Goal: Information Seeking & Learning: Learn about a topic

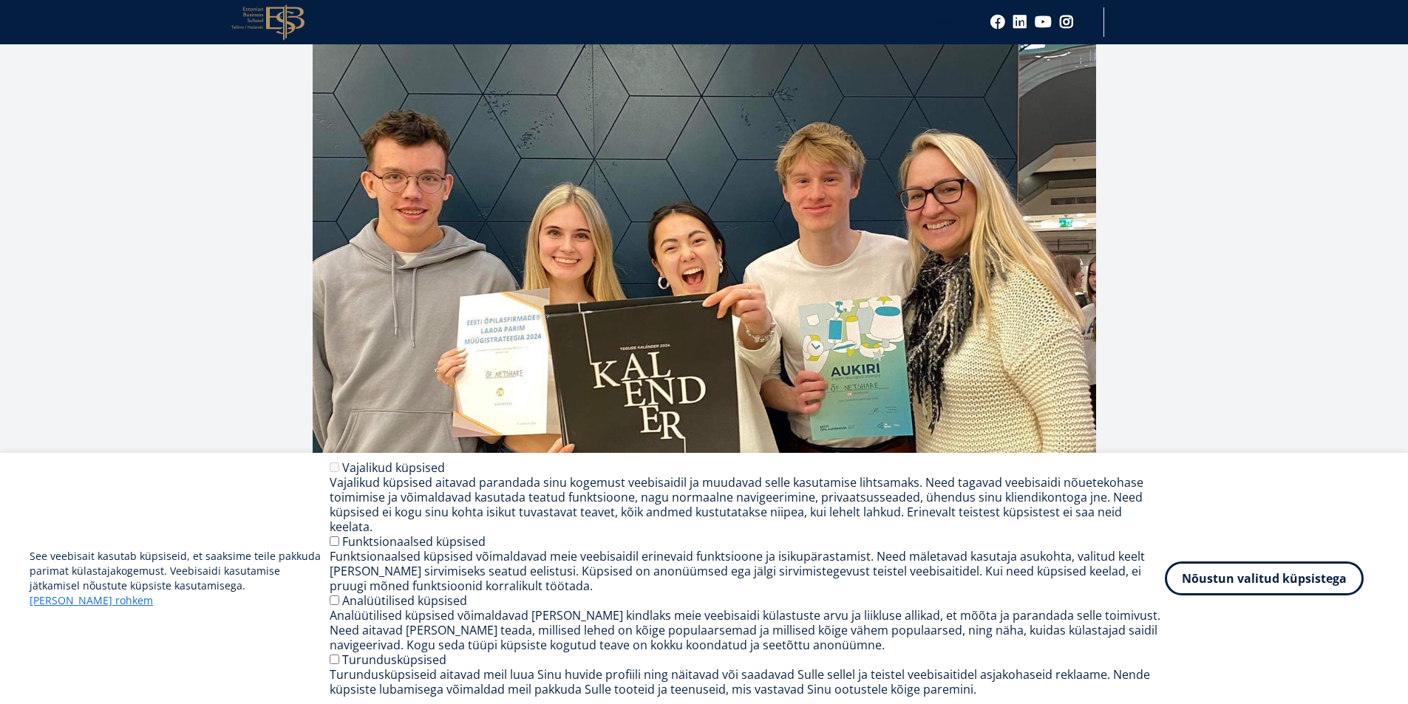
scroll to position [325, 0]
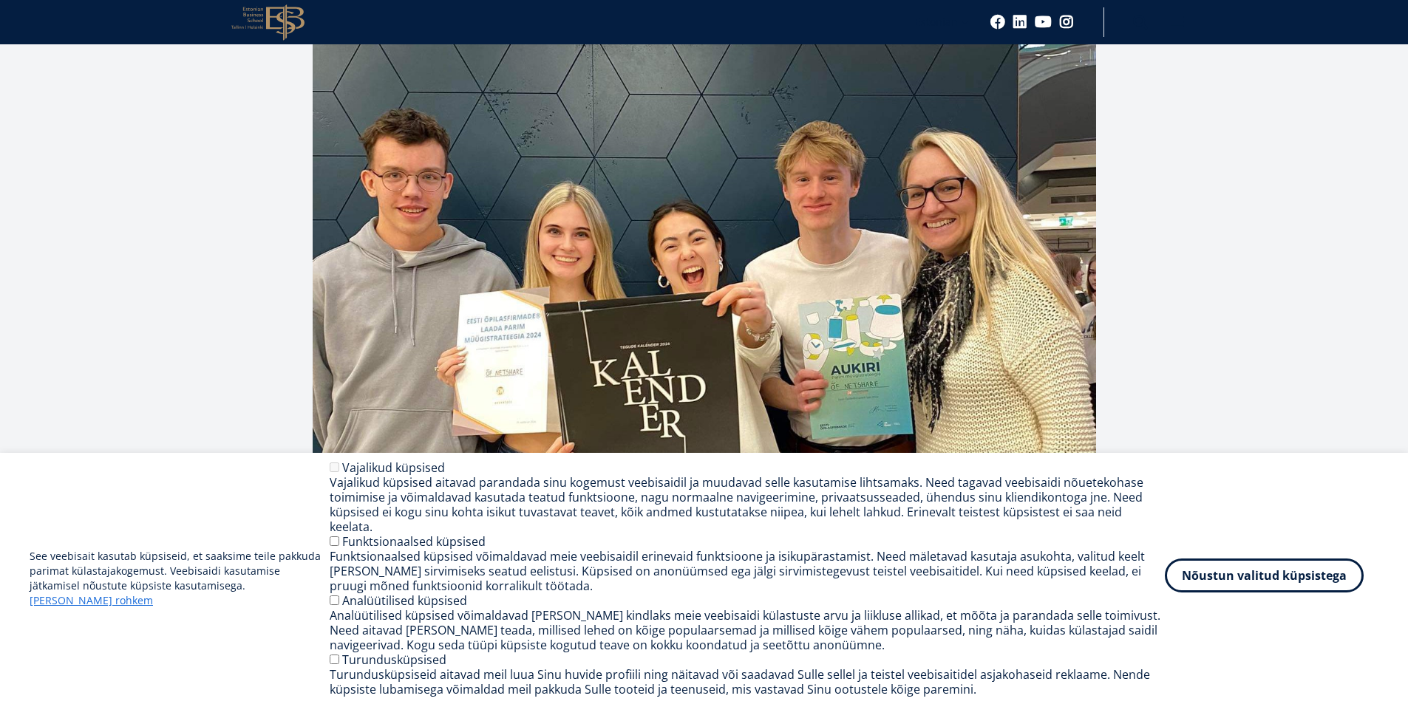
click at [1293, 590] on button "Nõustun valitud küpsistega" at bounding box center [1264, 576] width 199 height 34
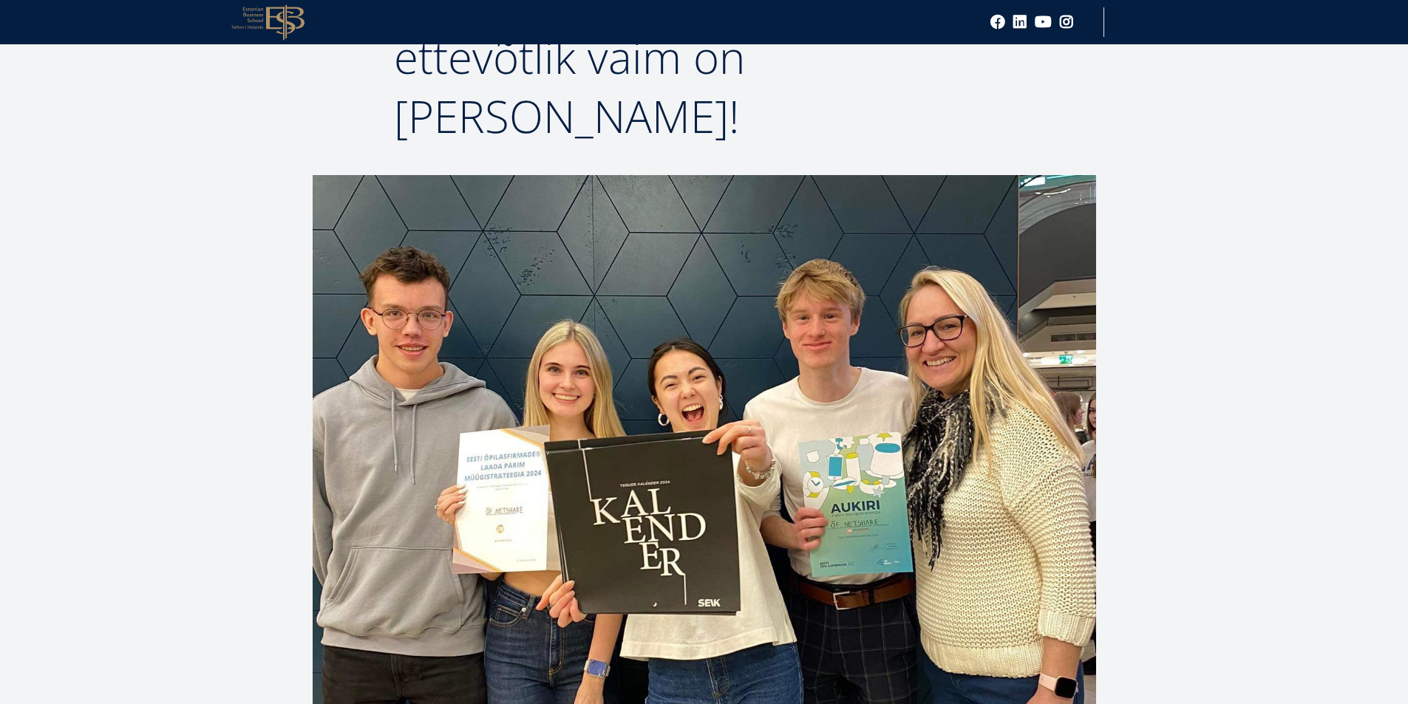
scroll to position [118, 0]
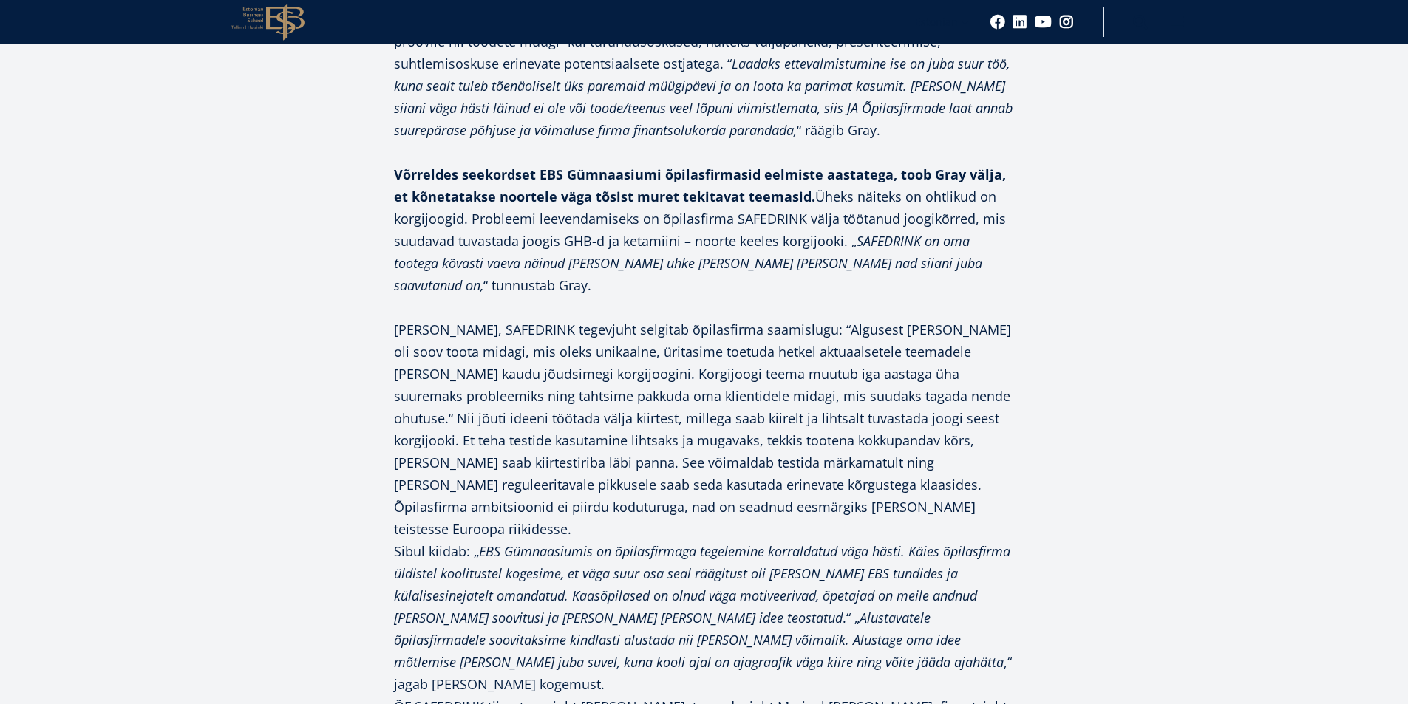
scroll to position [3669, 0]
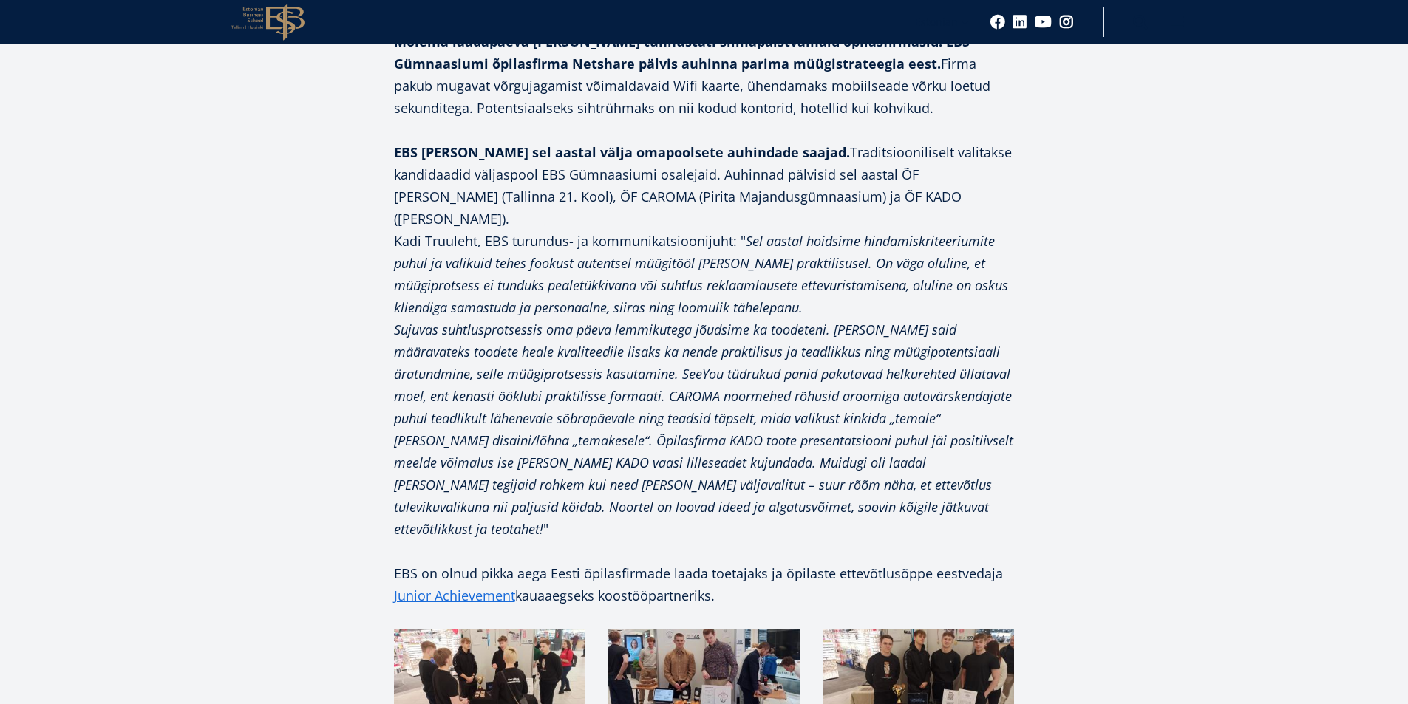
click at [543, 629] on img at bounding box center [489, 683] width 191 height 109
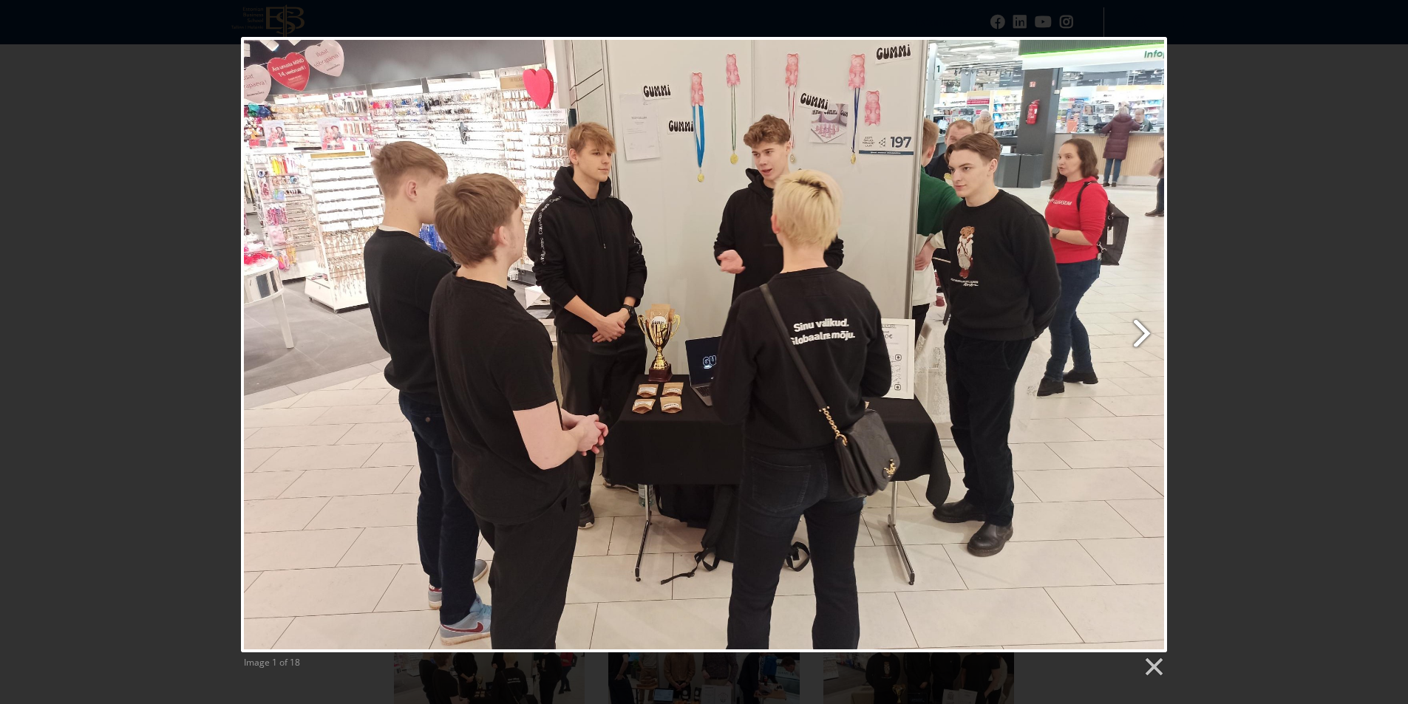
click at [1152, 319] on link "Next image" at bounding box center [870, 345] width 593 height 616
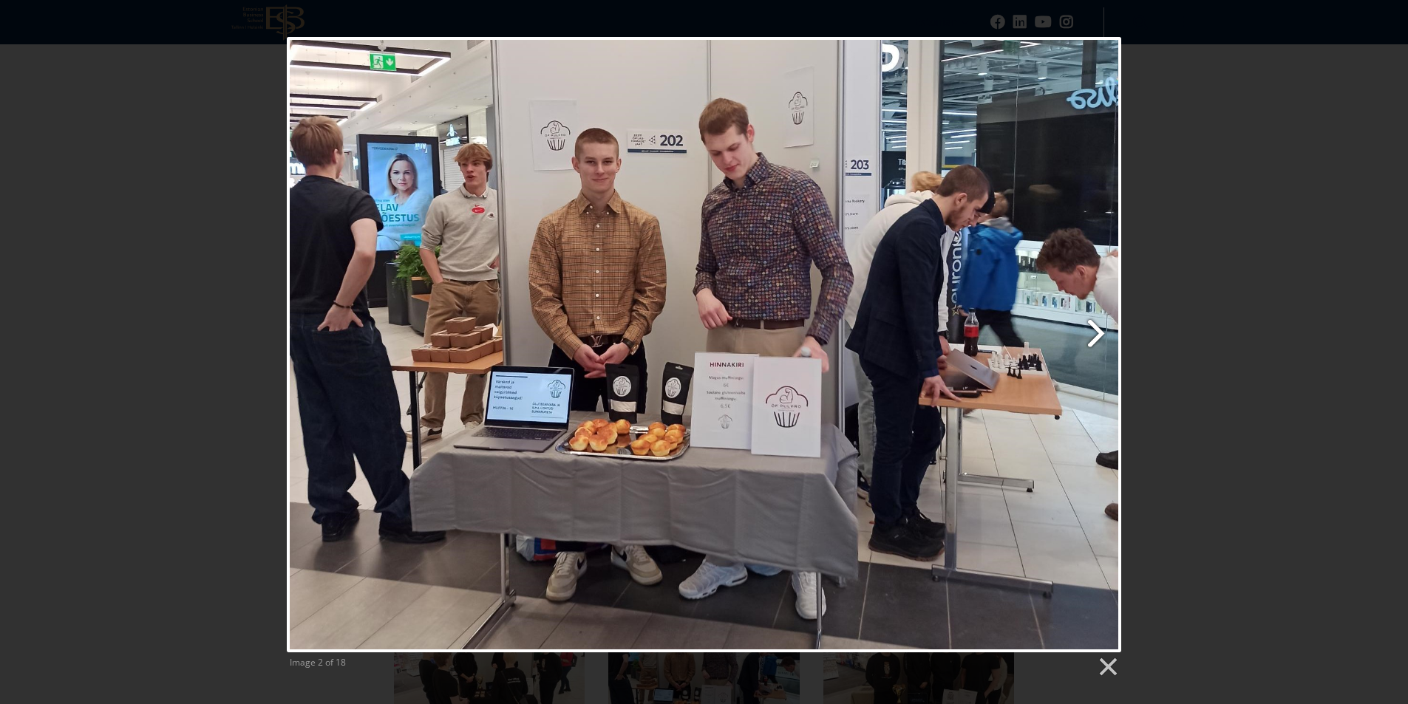
click at [1092, 343] on link "Next image" at bounding box center [854, 345] width 534 height 616
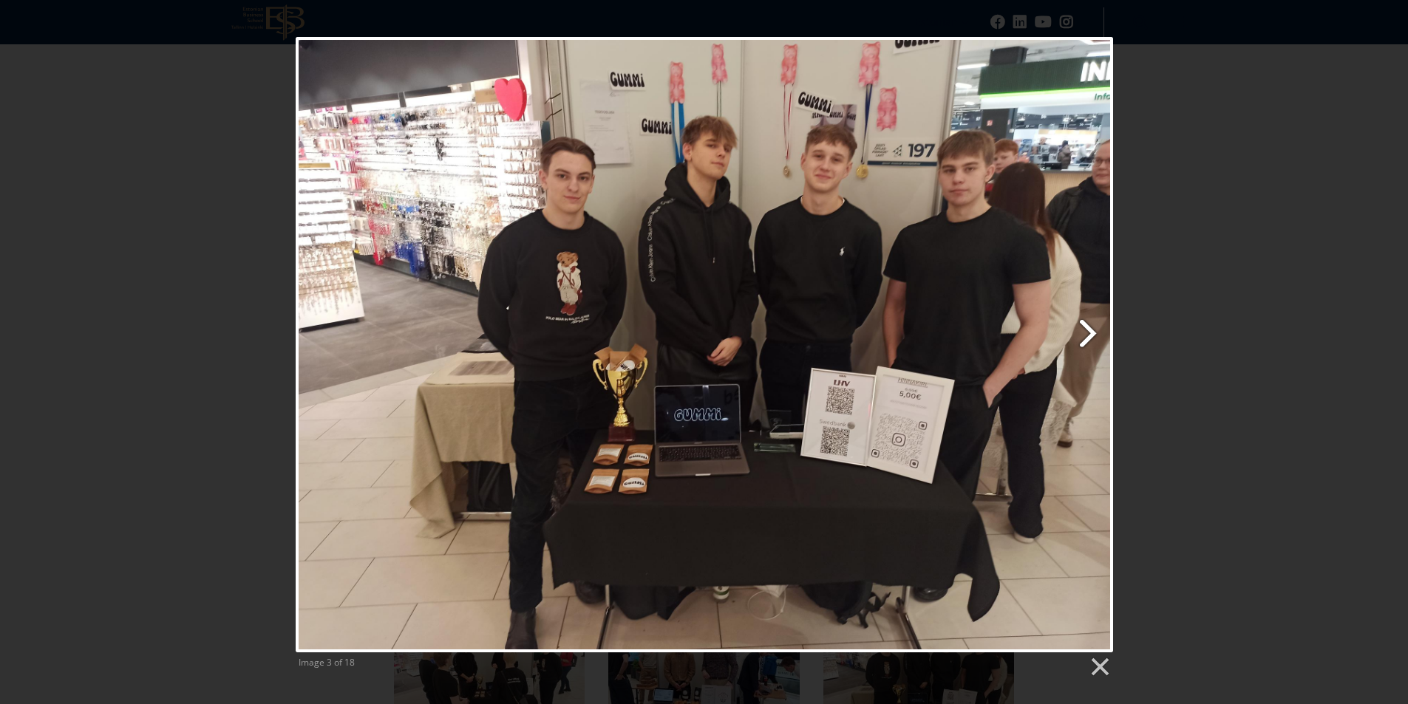
click at [1092, 343] on link "Next image" at bounding box center [851, 345] width 523 height 616
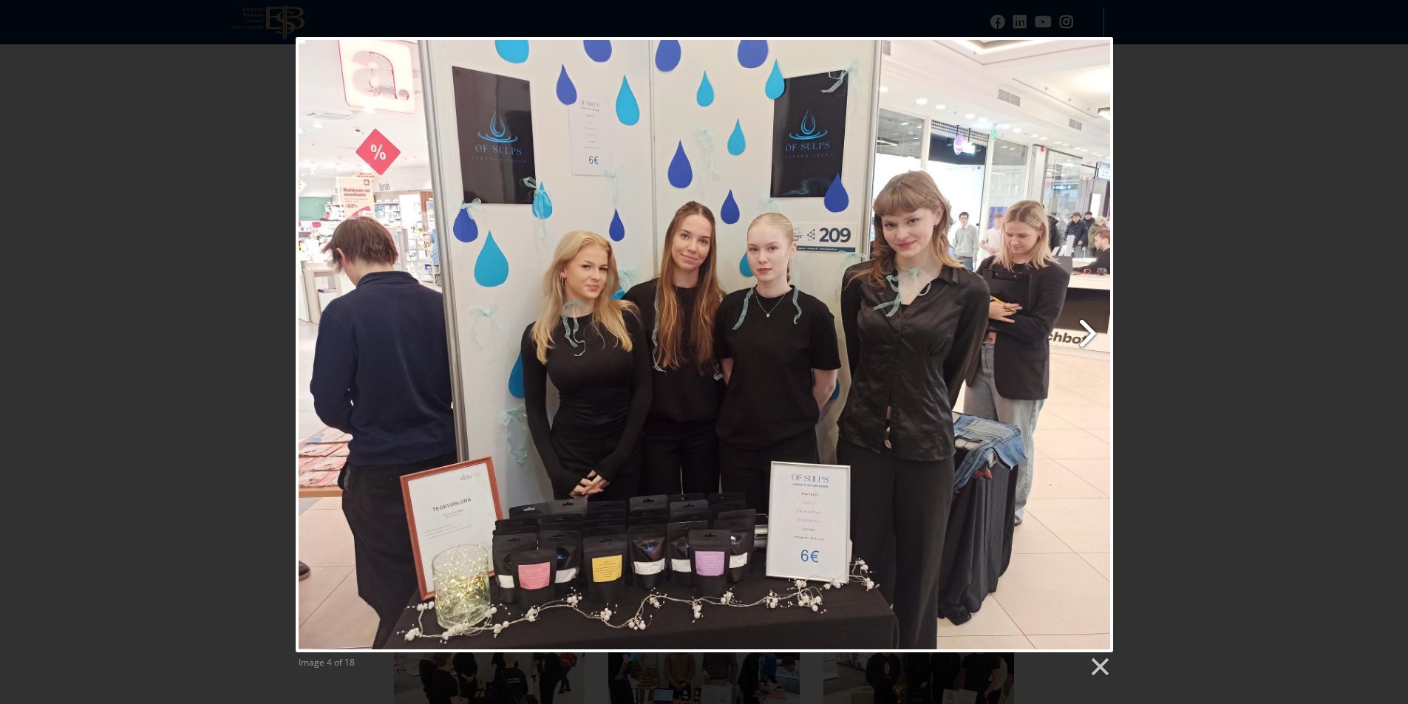
click at [1080, 355] on link "Next image" at bounding box center [851, 345] width 523 height 616
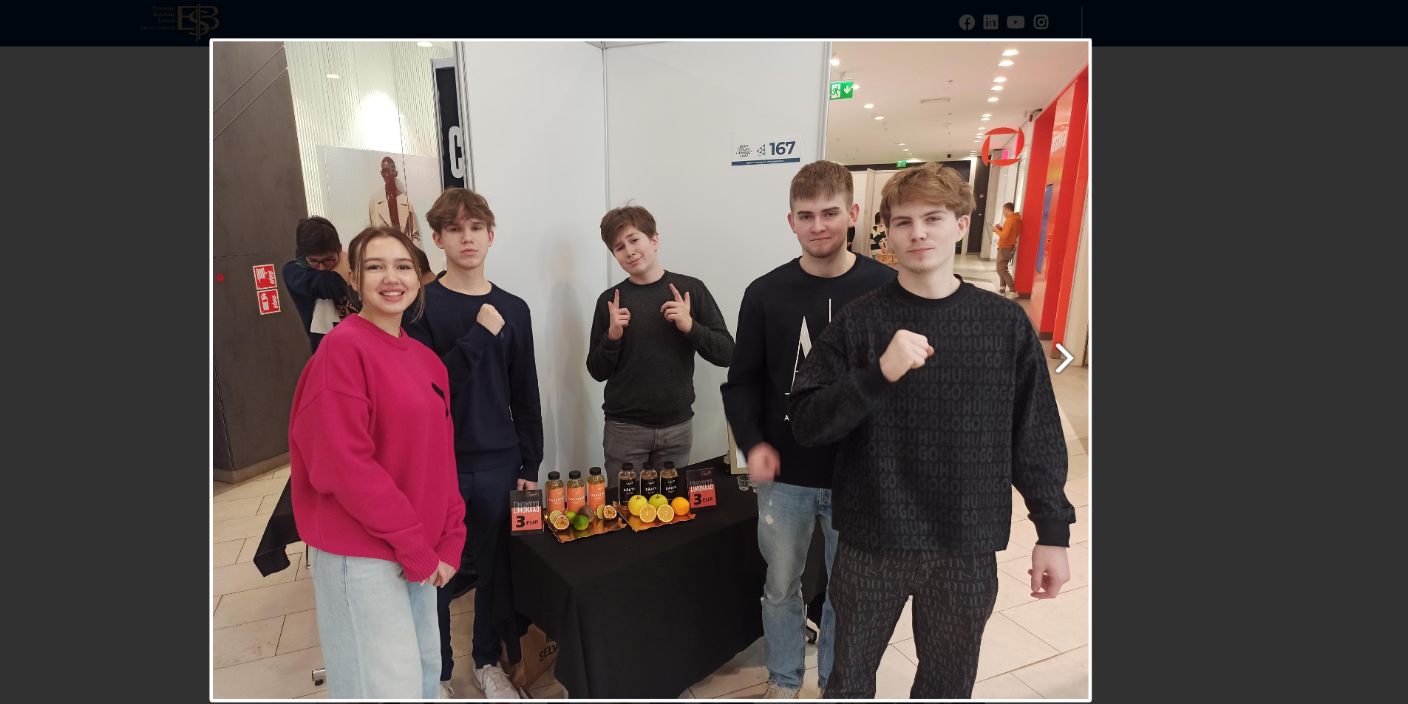
click at [1075, 333] on link "Next image" at bounding box center [851, 345] width 523 height 616
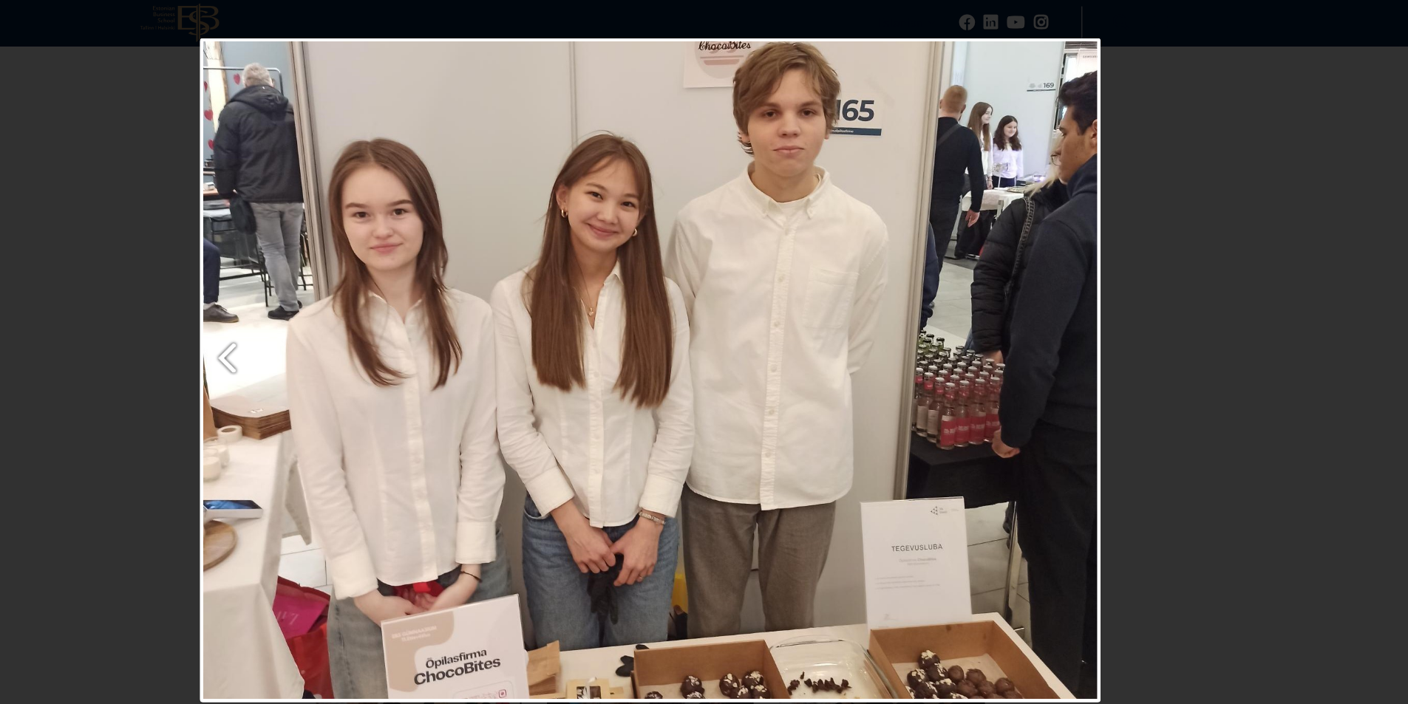
click at [316, 344] on link "Previous image" at bounding box center [429, 345] width 284 height 616
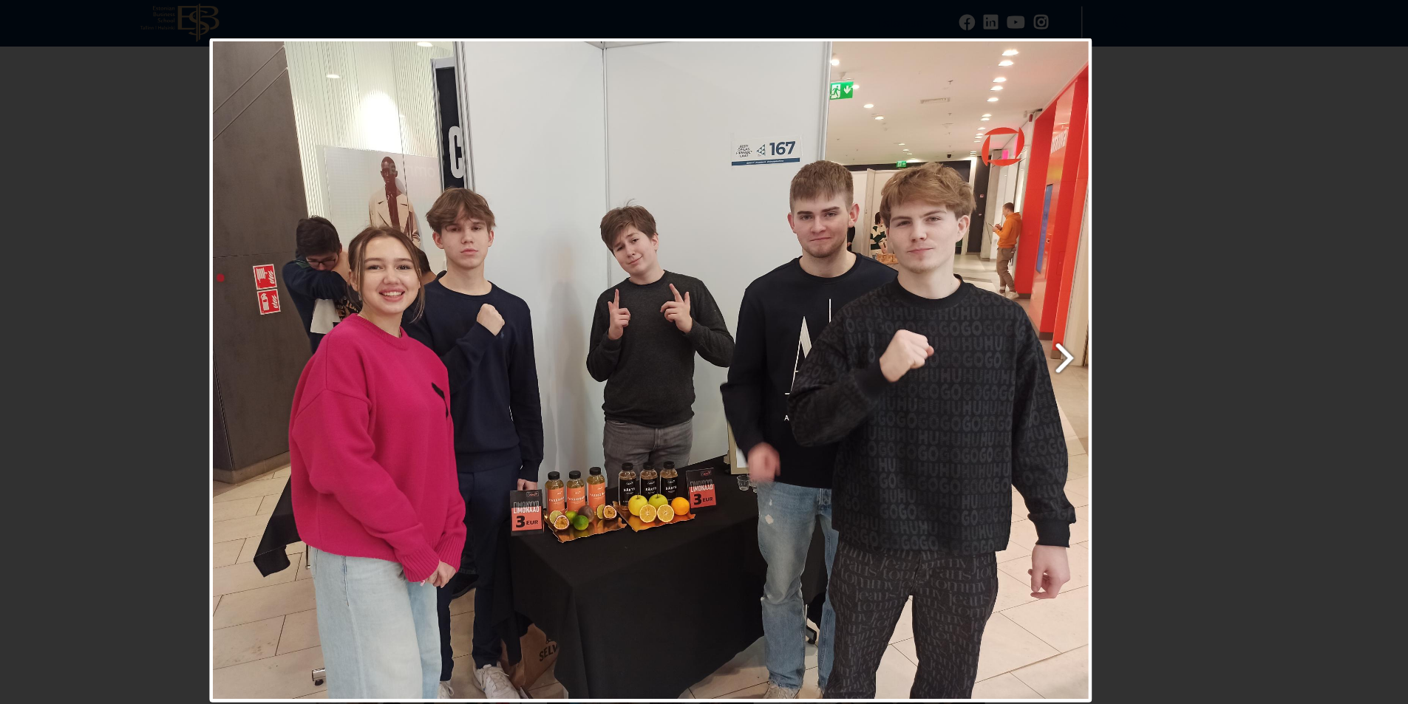
click at [1089, 349] on link "Next image" at bounding box center [851, 345] width 523 height 616
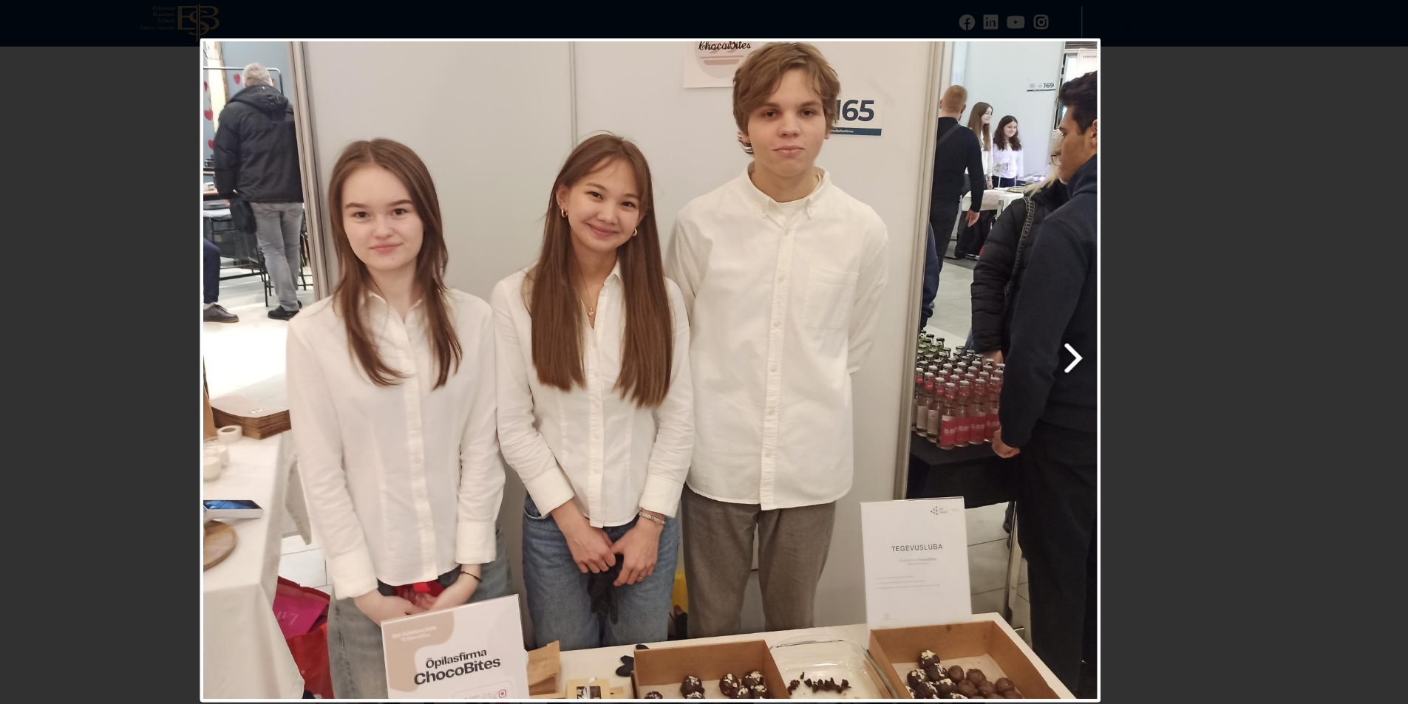
click at [1089, 349] on link "Next image" at bounding box center [854, 345] width 534 height 616
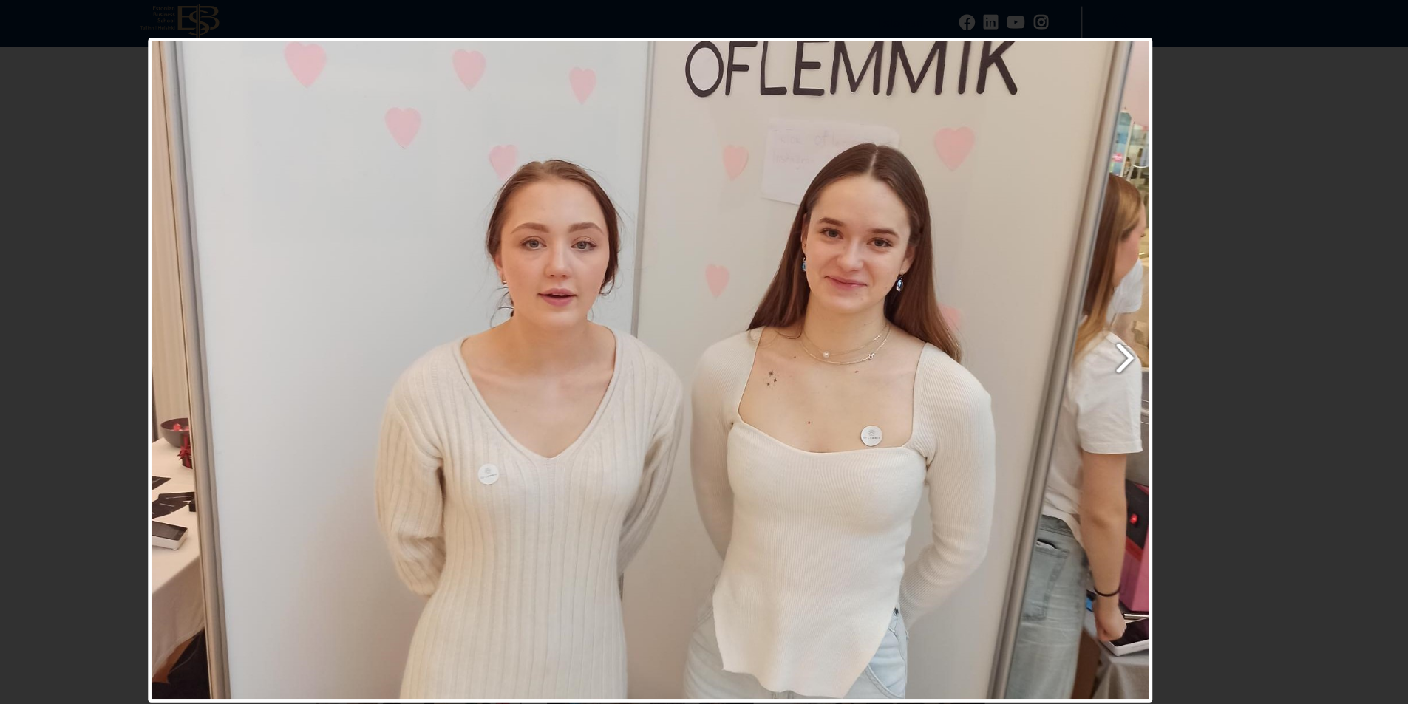
click at [1143, 346] on link "Next image" at bounding box center [871, 345] width 596 height 616
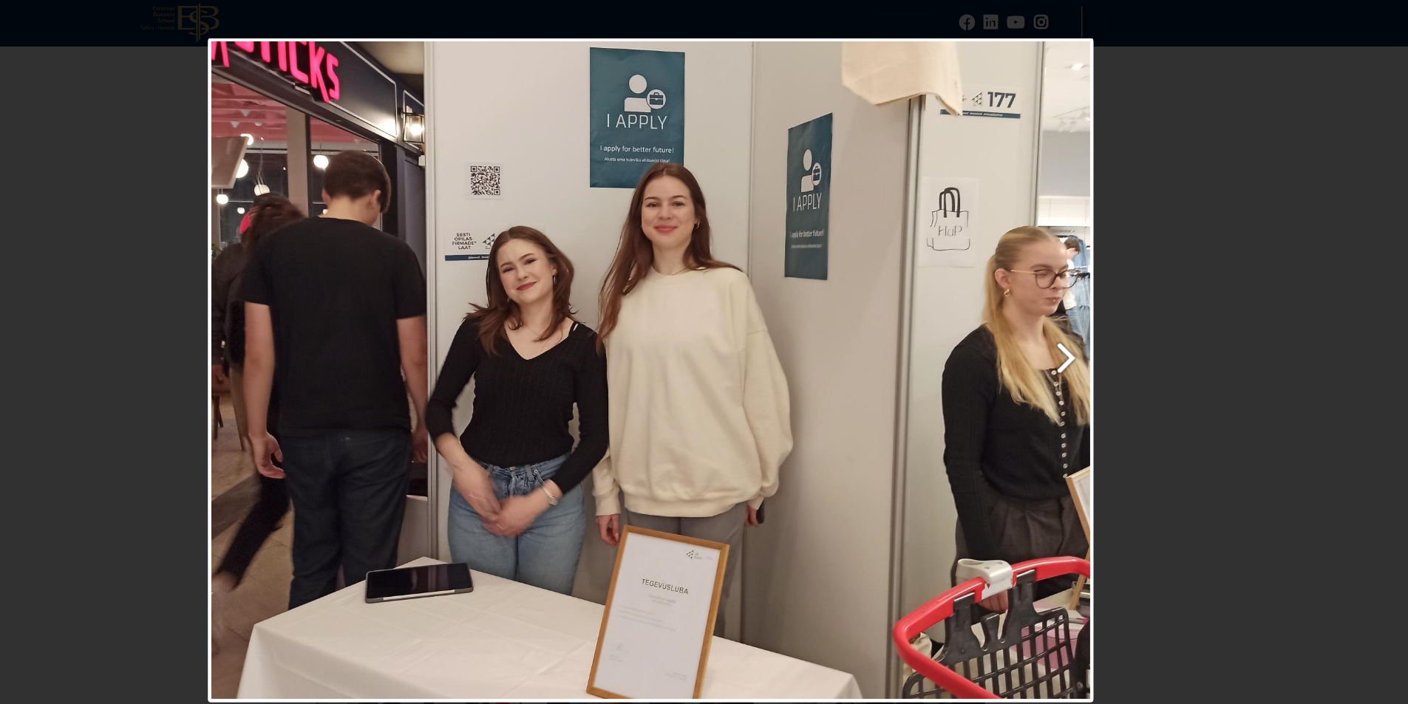
click at [1100, 337] on link "Next image" at bounding box center [851, 345] width 525 height 616
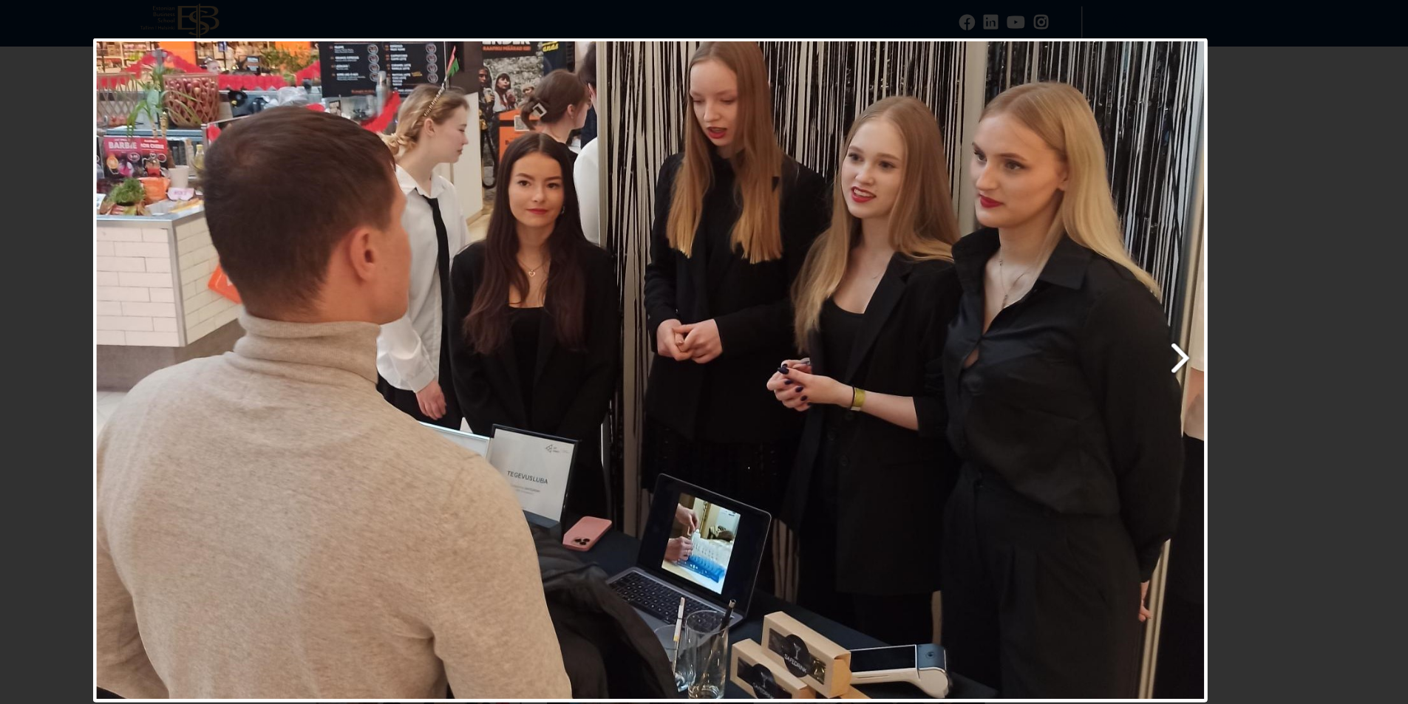
click at [1188, 335] on link "Next image" at bounding box center [889, 345] width 661 height 616
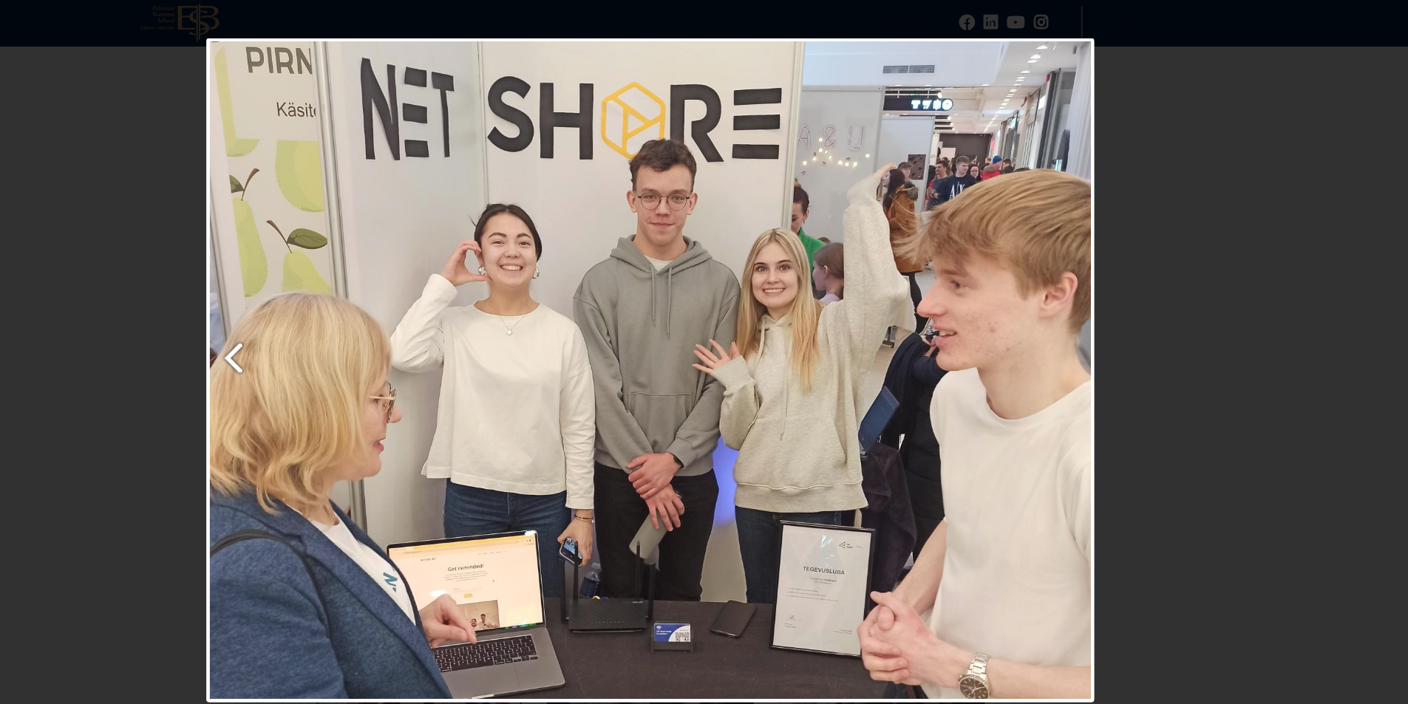
click at [321, 323] on link "Previous image" at bounding box center [432, 345] width 279 height 616
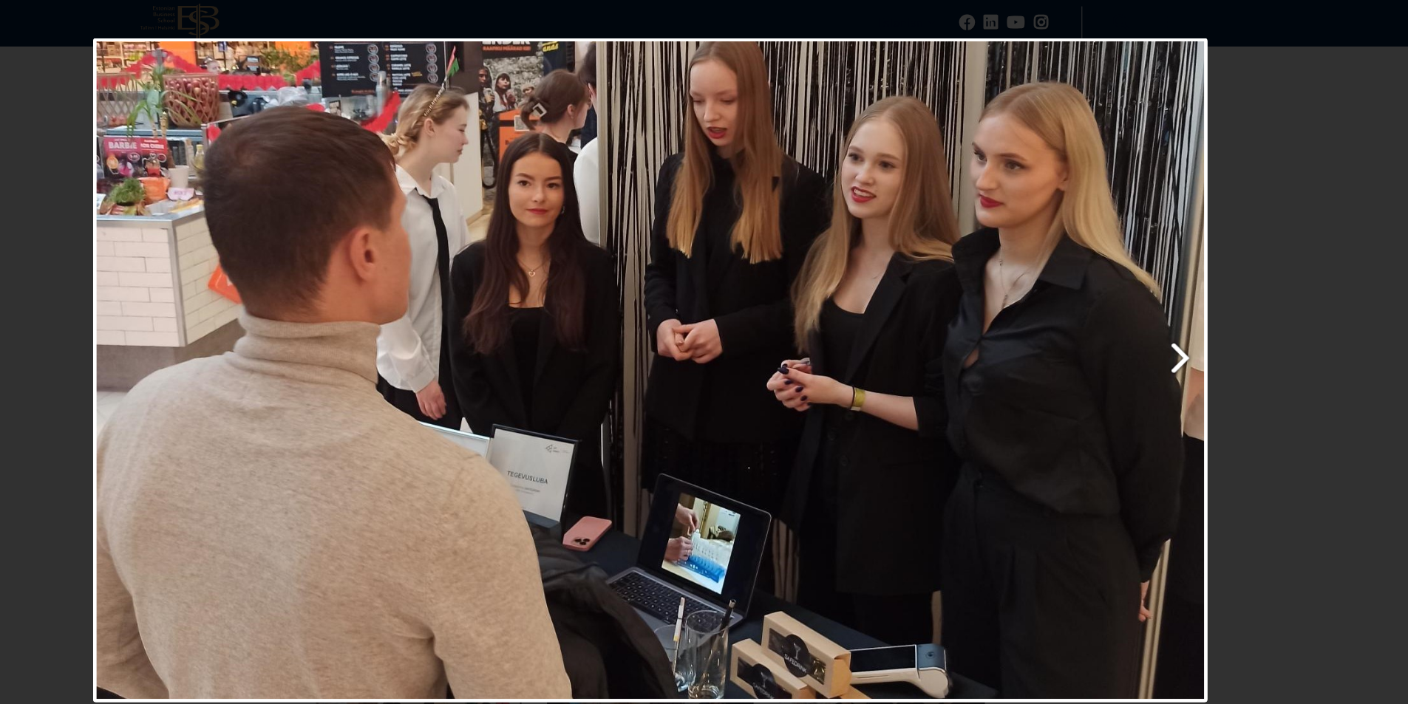
click at [1213, 332] on link "Next image" at bounding box center [889, 345] width 661 height 616
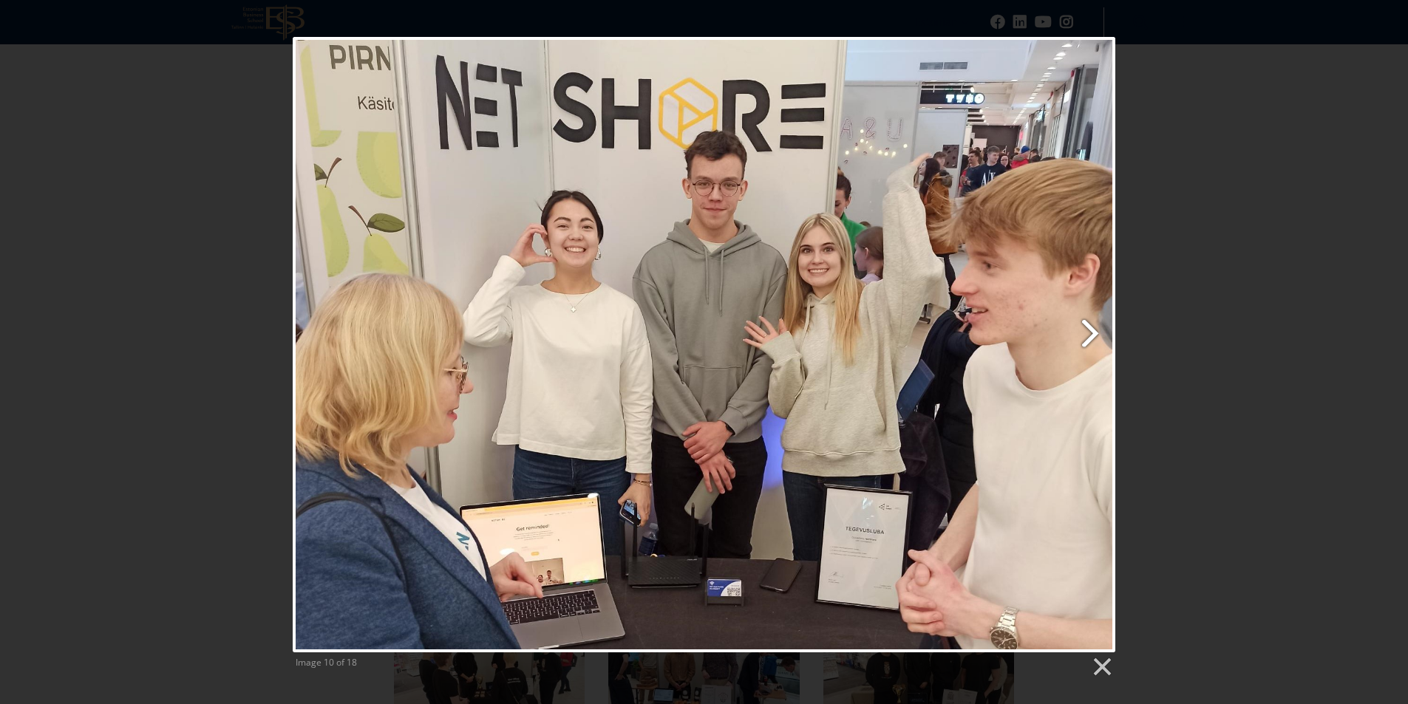
click at [1092, 331] on link "Next image" at bounding box center [852, 345] width 526 height 616
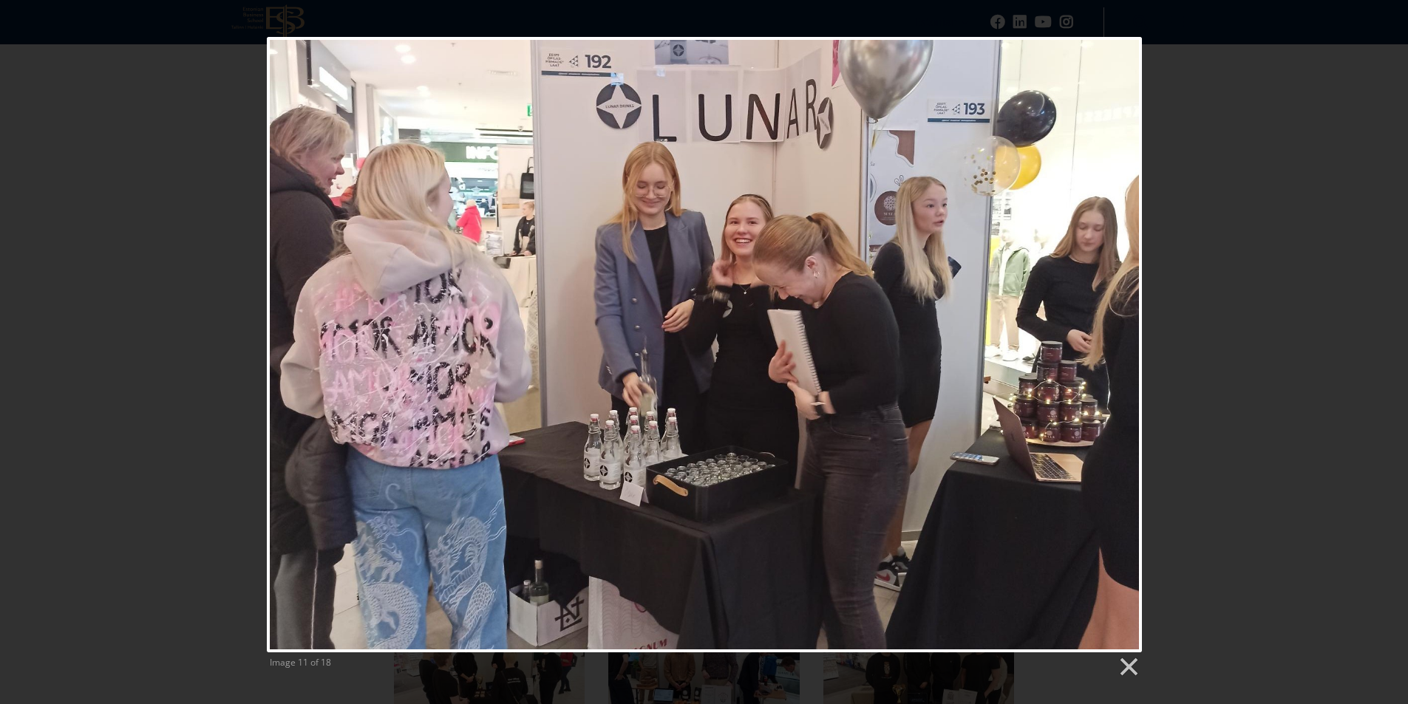
click at [1092, 331] on link "Next image" at bounding box center [862, 345] width 560 height 616
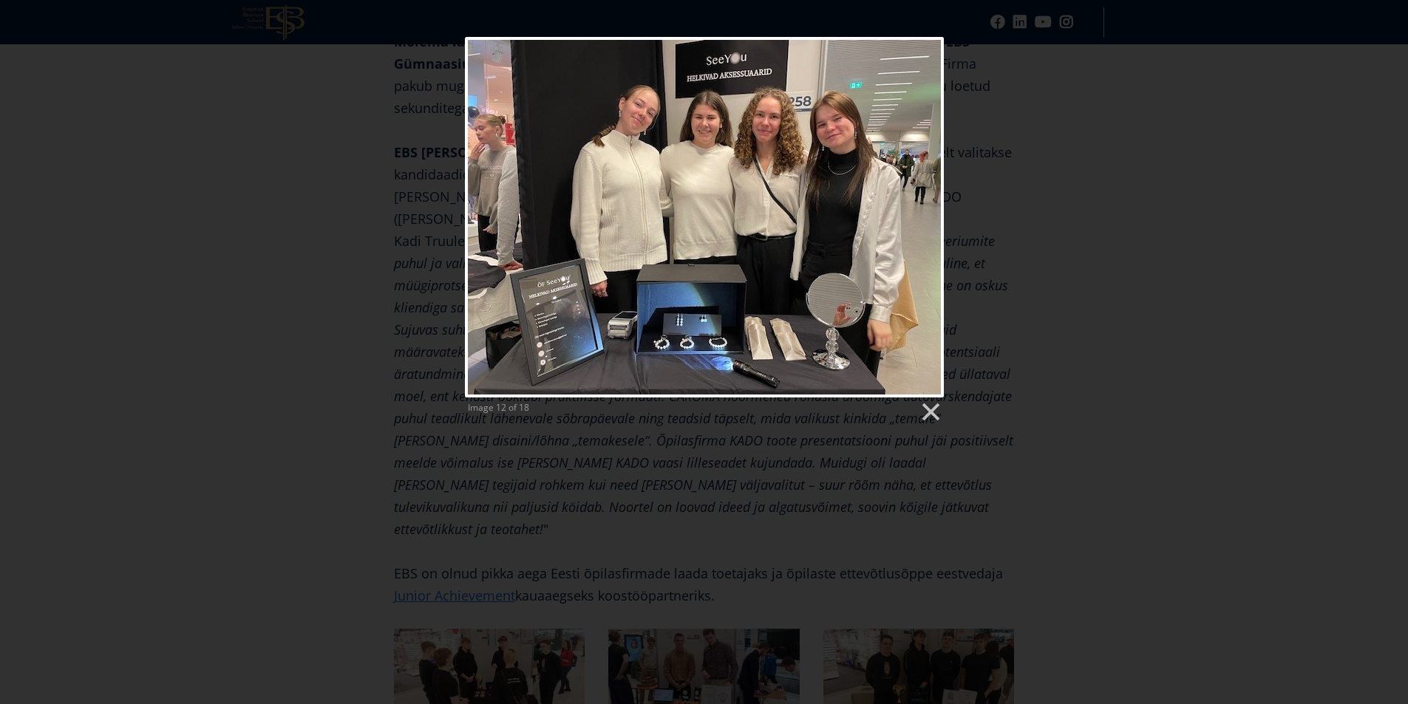
click at [1184, 361] on div "Image 12 of 18" at bounding box center [704, 230] width 1408 height 386
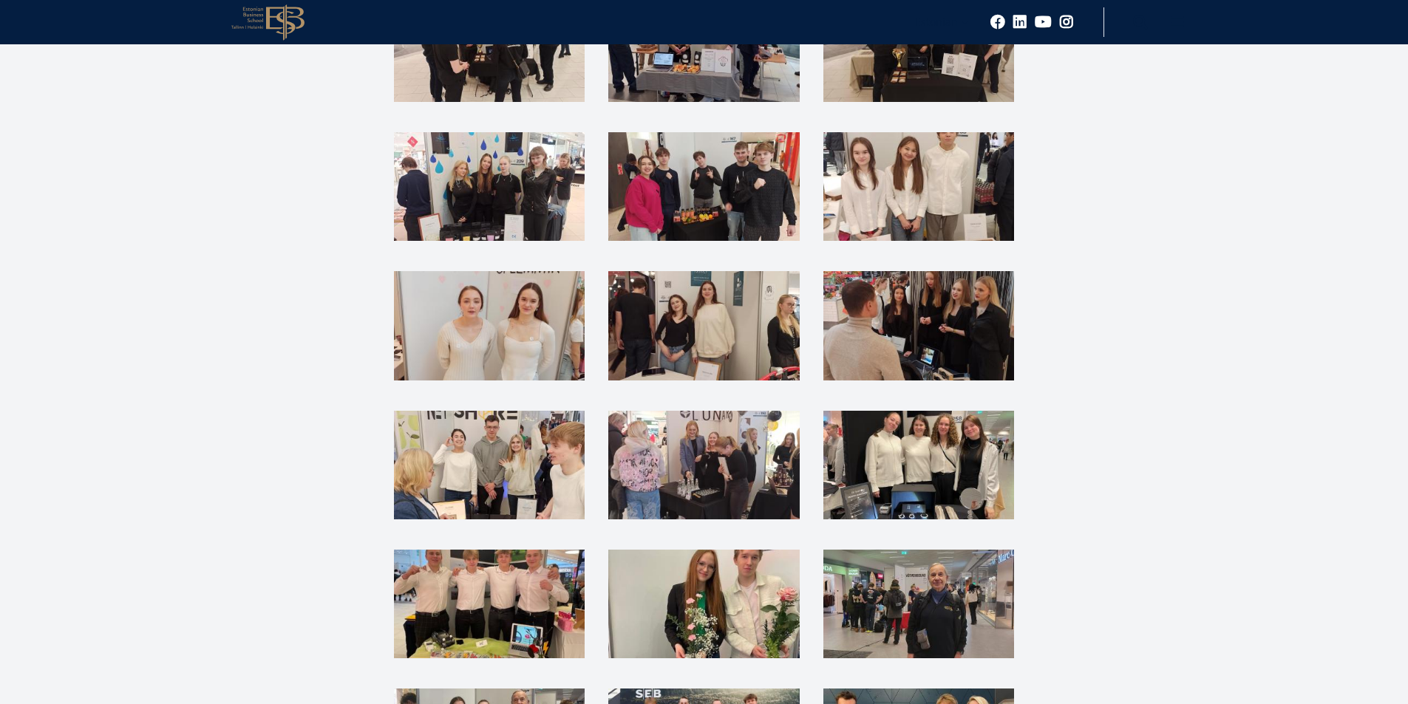
scroll to position [4318, 0]
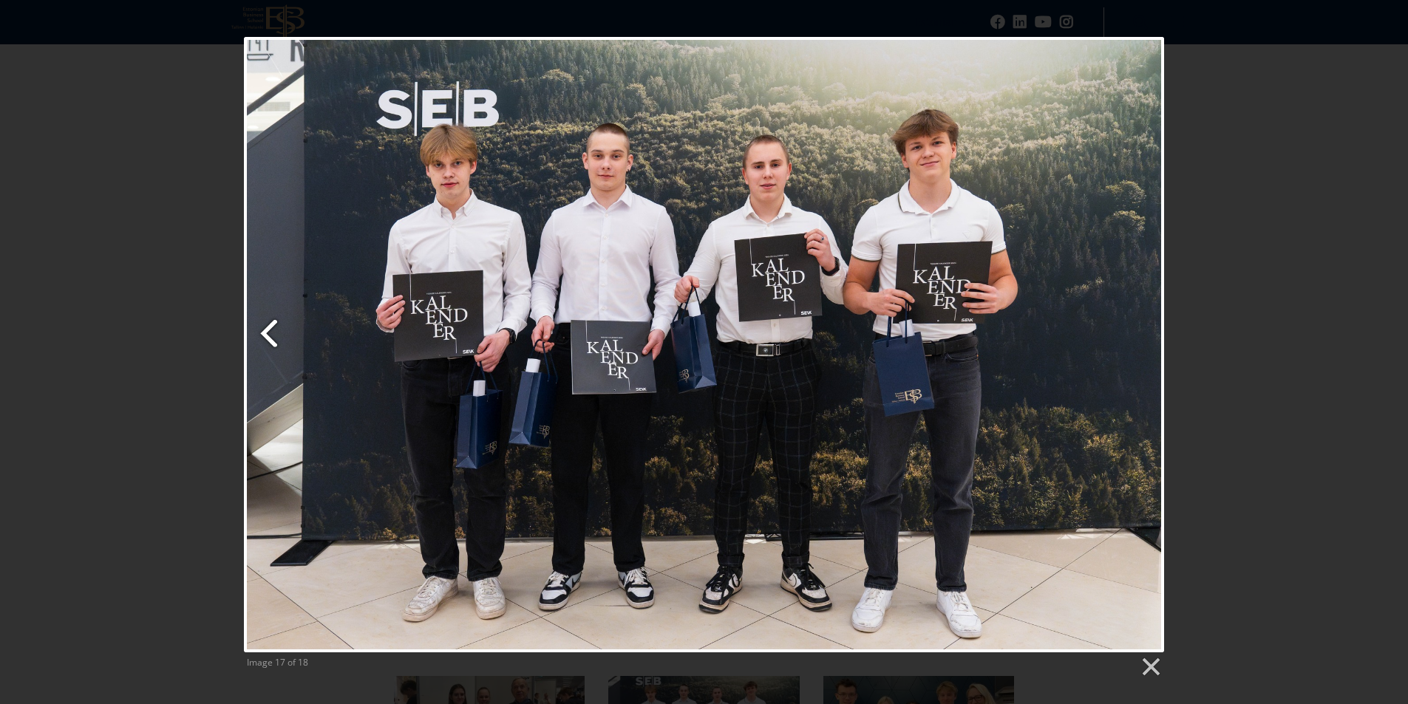
click at [278, 335] on link "Previous image" at bounding box center [400, 345] width 313 height 616
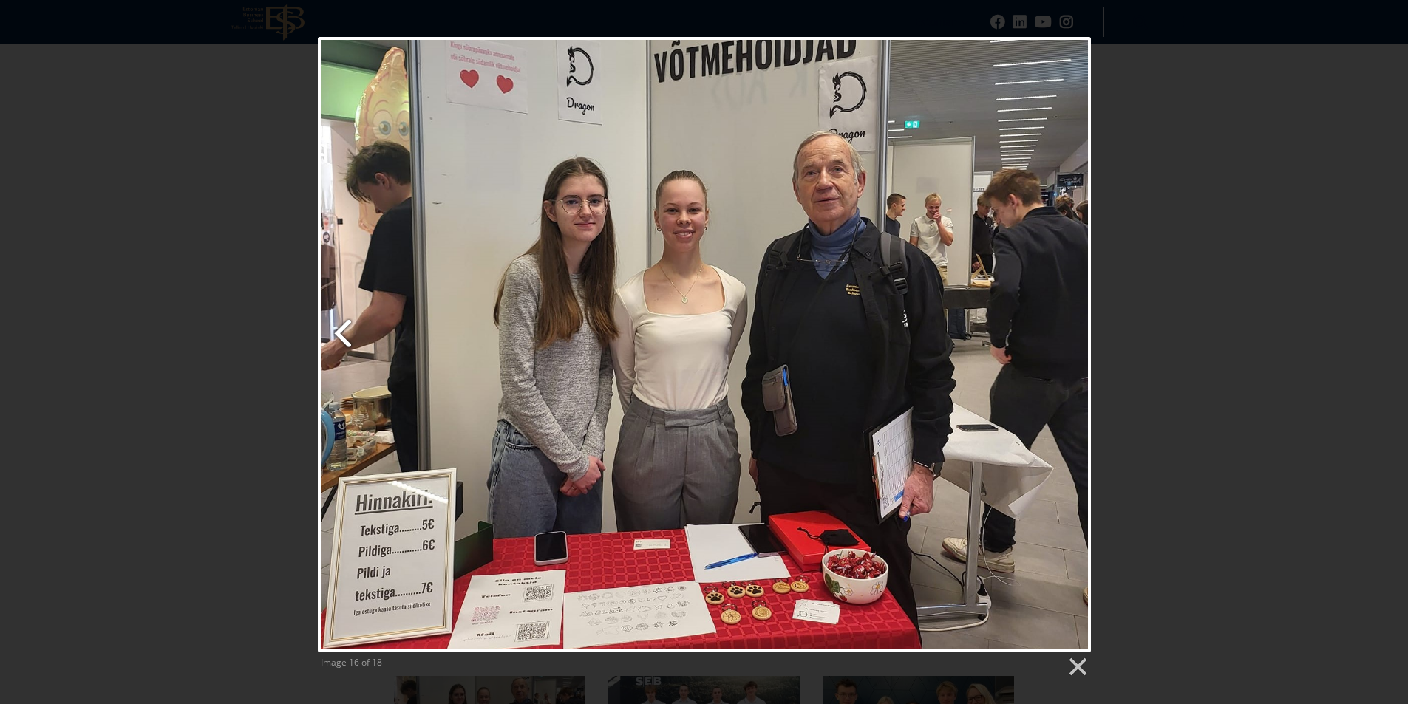
click at [368, 348] on link "Previous image" at bounding box center [449, 345] width 263 height 616
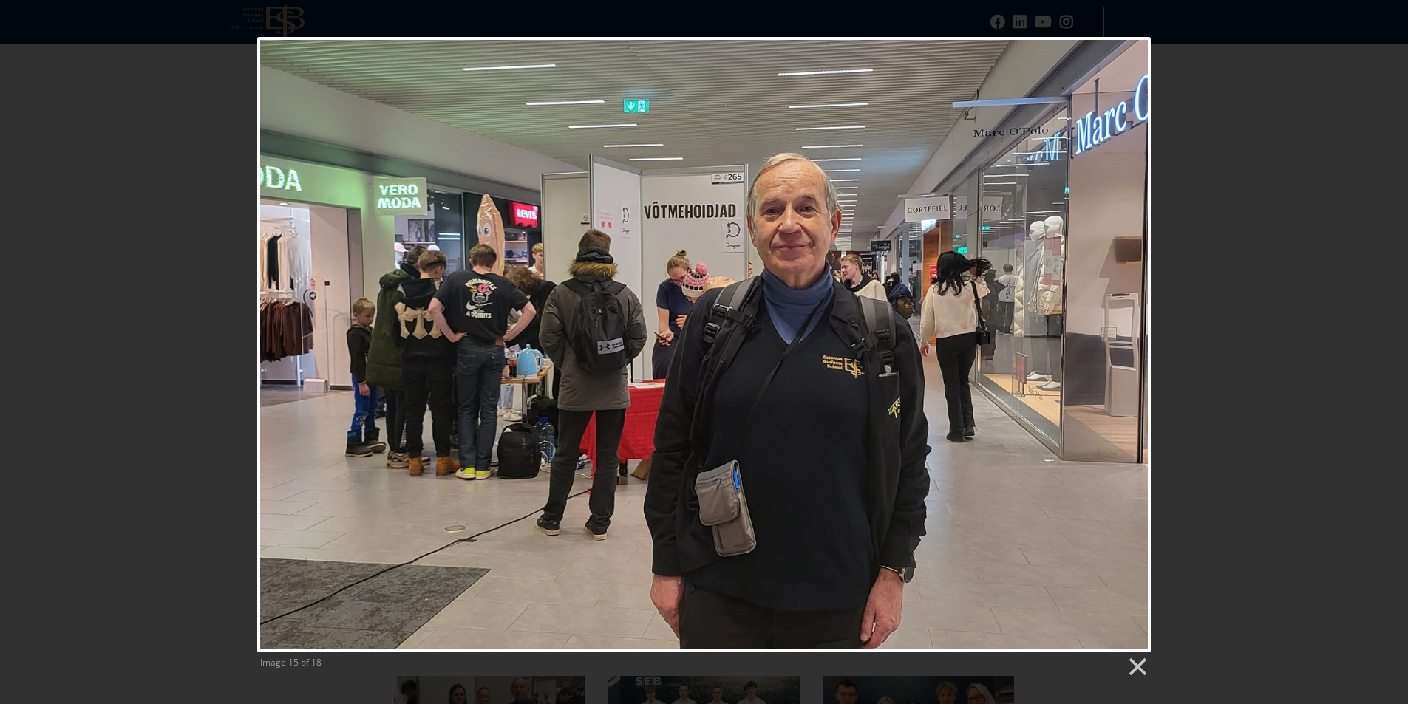
click at [1323, 279] on div "Image 15 of 18" at bounding box center [704, 357] width 1408 height 641
